Goal: Task Accomplishment & Management: Manage account settings

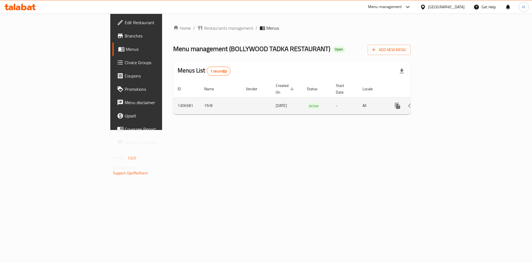
click at [445, 101] on link "enhanced table" at bounding box center [437, 105] width 13 height 13
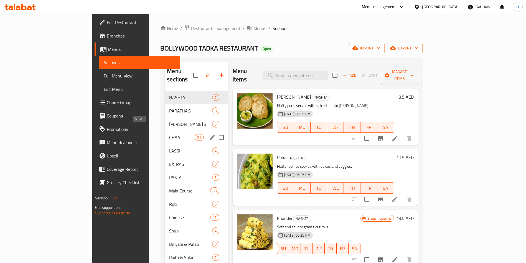
click at [169, 134] on span "CHAAT" at bounding box center [182, 137] width 26 height 7
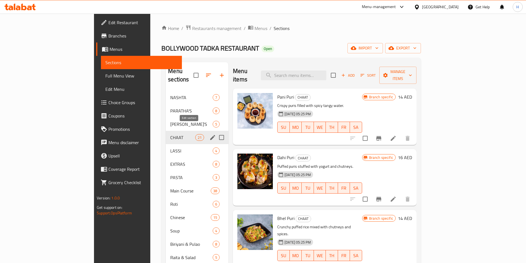
click at [210, 135] on icon "edit" at bounding box center [212, 137] width 5 height 5
click at [412, 69] on span "Manage items" at bounding box center [398, 75] width 28 height 14
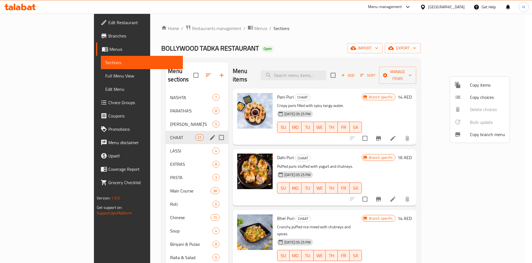
click at [526, 77] on div at bounding box center [266, 131] width 532 height 263
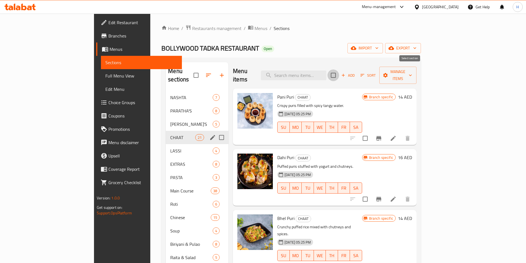
click at [339, 71] on input "checkbox" at bounding box center [334, 75] width 12 height 12
checkbox input "true"
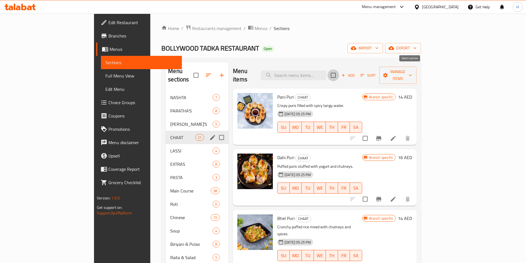
checkbox input "true"
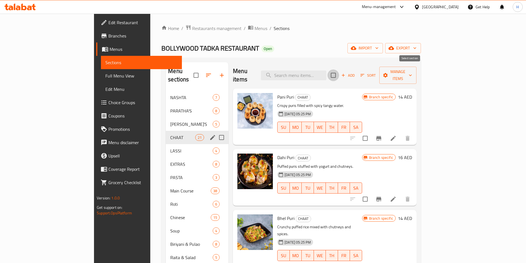
checkbox input "true"
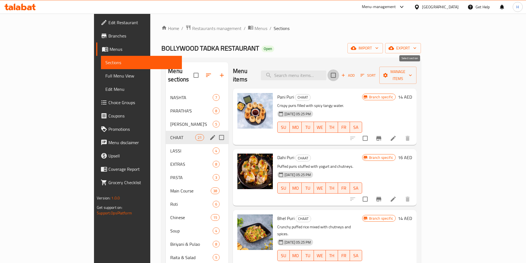
checkbox input "true"
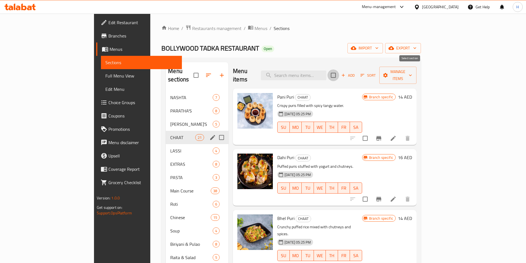
checkbox input "true"
click at [339, 71] on input "checkbox" at bounding box center [334, 75] width 12 height 12
checkbox input "false"
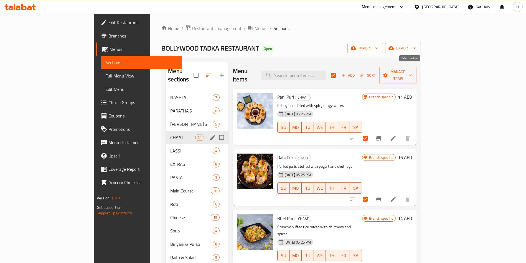
checkbox input "false"
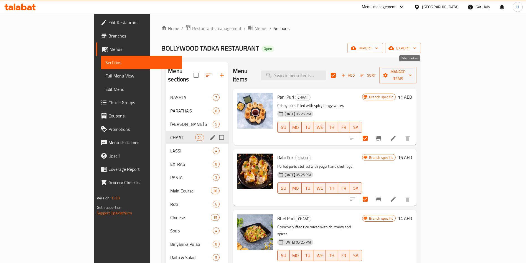
checkbox input "false"
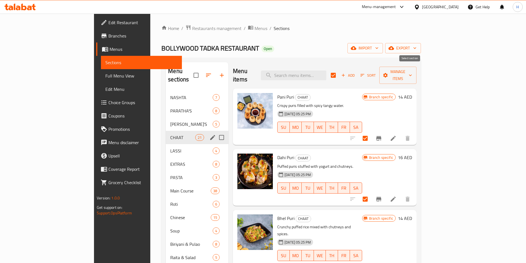
checkbox input "false"
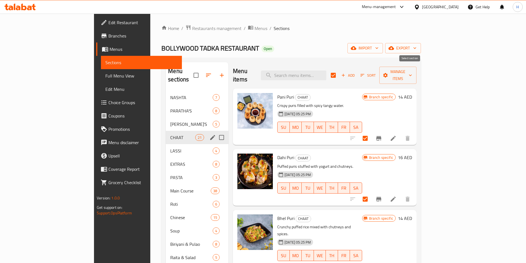
checkbox input "false"
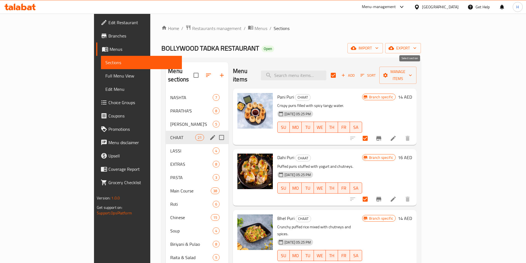
checkbox input "false"
click at [339, 71] on input "checkbox" at bounding box center [334, 75] width 12 height 12
checkbox input "true"
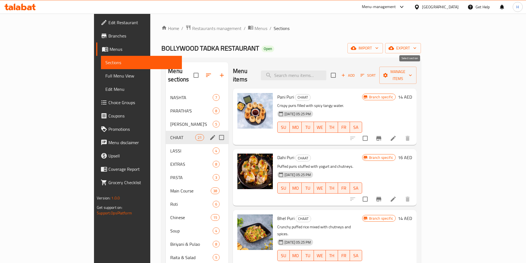
checkbox input "true"
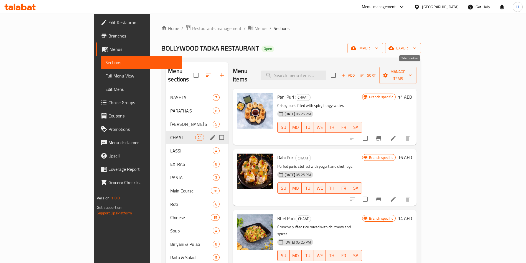
checkbox input "true"
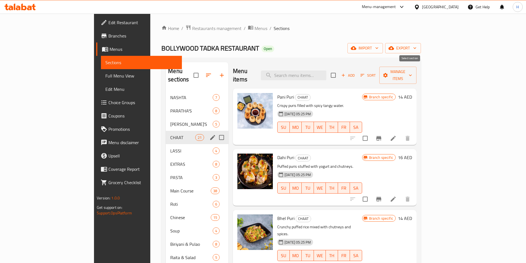
checkbox input "true"
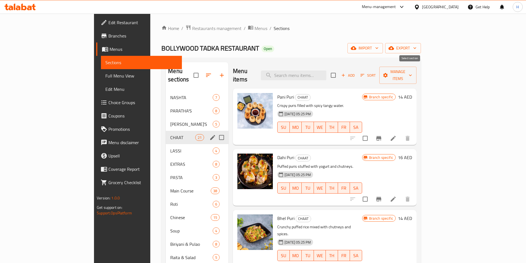
checkbox input "true"
click at [412, 69] on span "Manage items" at bounding box center [398, 75] width 28 height 14
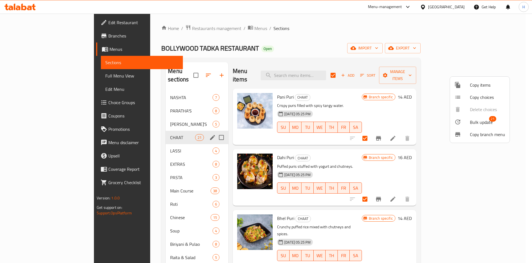
click at [493, 120] on span "21" at bounding box center [492, 119] width 7 height 6
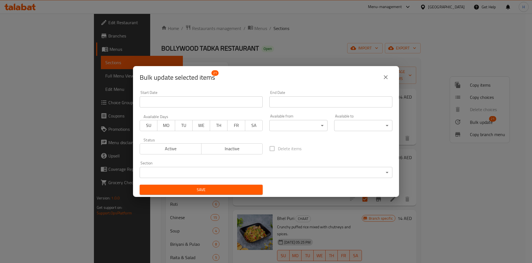
click at [300, 123] on body "​ Menu-management [GEOGRAPHIC_DATA] Get Help H Edit Restaurant Branches Menus S…" at bounding box center [266, 138] width 532 height 249
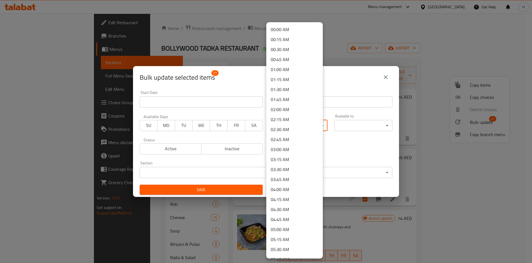
click at [354, 137] on div at bounding box center [266, 131] width 532 height 263
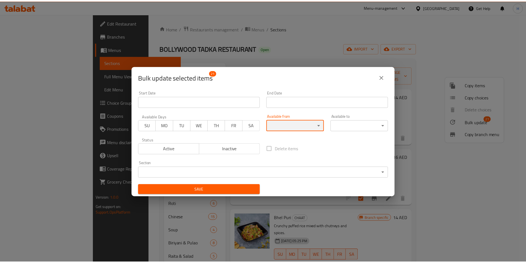
scroll to position [1, 0]
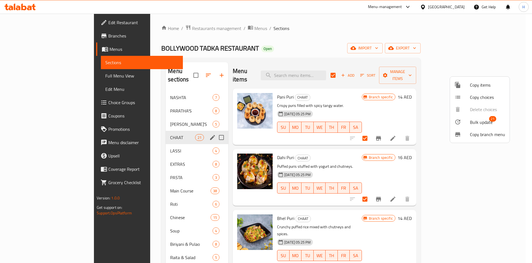
click at [355, 47] on div at bounding box center [266, 131] width 532 height 263
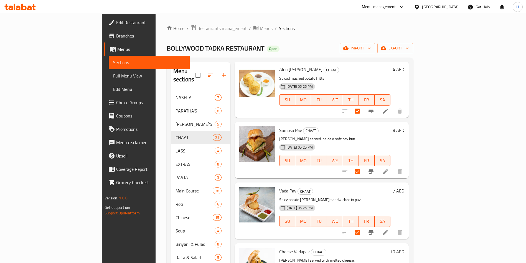
scroll to position [541, 0]
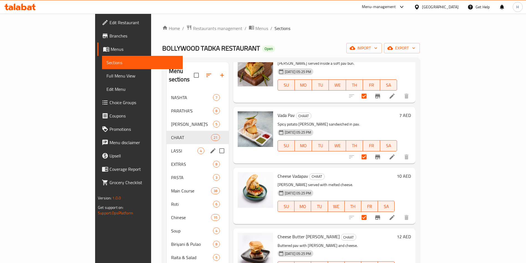
click at [171, 147] on span "LASSI" at bounding box center [184, 150] width 26 height 7
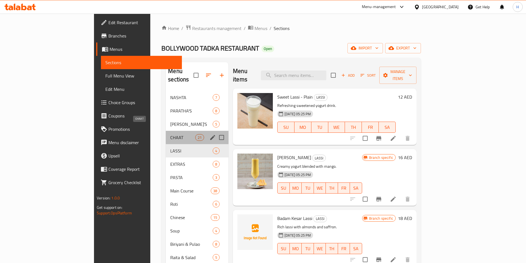
click at [170, 134] on span "CHAAT" at bounding box center [182, 137] width 25 height 7
checkbox input "true"
